Goal: Find specific page/section: Find specific page/section

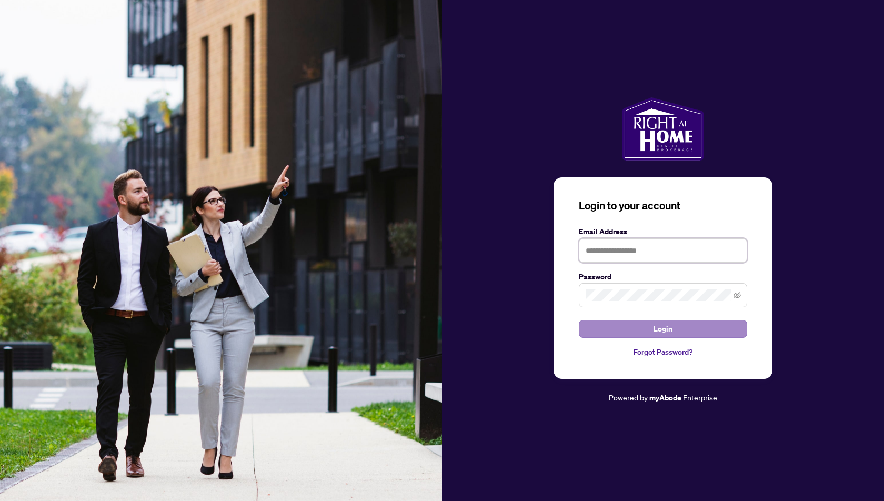
type input "**********"
click at [654, 332] on span "Login" at bounding box center [662, 328] width 19 height 17
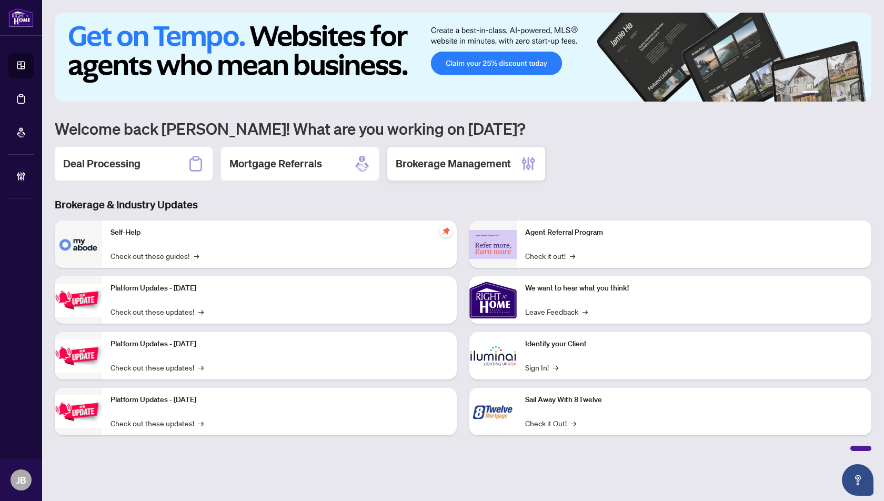
click at [477, 167] on h2 "Brokerage Management" at bounding box center [453, 163] width 115 height 15
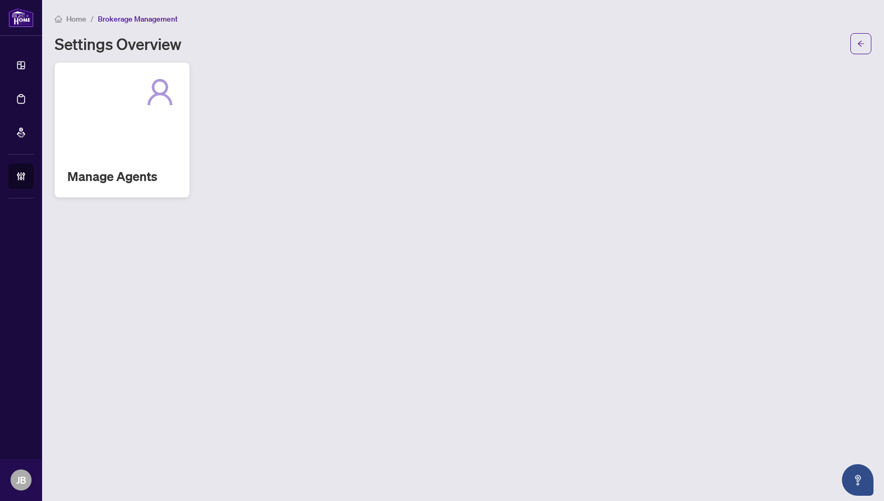
click at [154, 107] on icon at bounding box center [160, 92] width 34 height 34
